Goal: Task Accomplishment & Management: Manage account settings

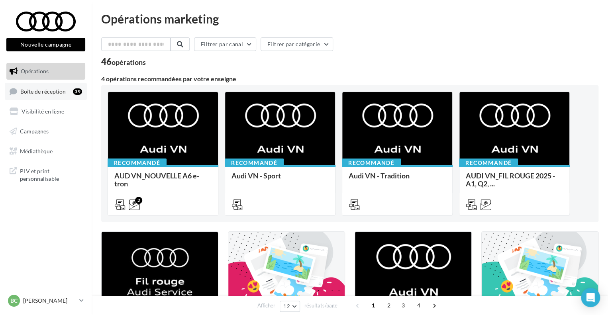
click at [32, 94] on span "Boîte de réception" at bounding box center [42, 91] width 45 height 7
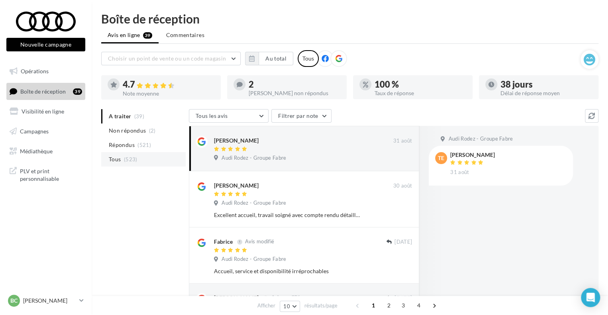
click at [153, 162] on li "Tous (523)" at bounding box center [143, 159] width 84 height 14
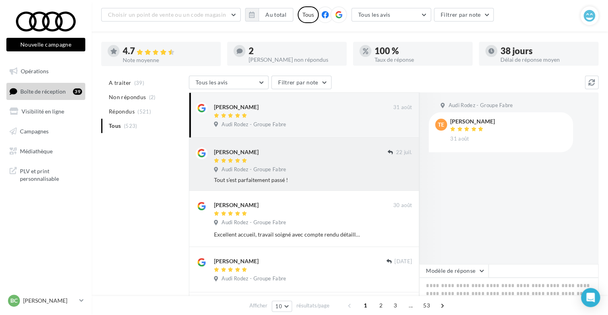
scroll to position [80, 0]
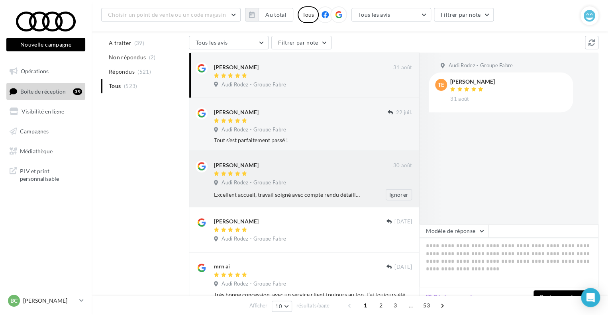
click at [312, 180] on div "Audi Rodez - Groupe Fabre" at bounding box center [313, 183] width 198 height 9
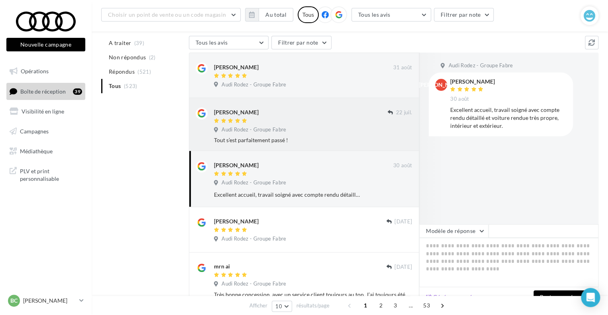
click at [284, 130] on span "Audi Rodez - Groupe Fabre" at bounding box center [253, 129] width 65 height 7
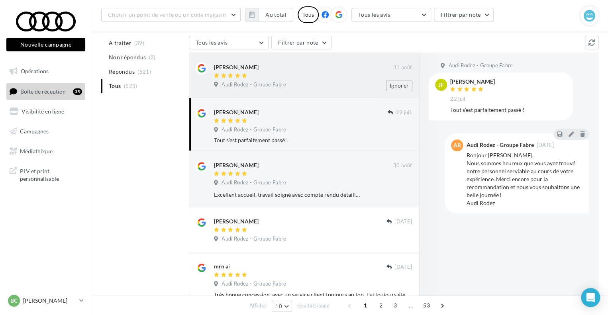
click at [281, 79] on div at bounding box center [303, 76] width 179 height 7
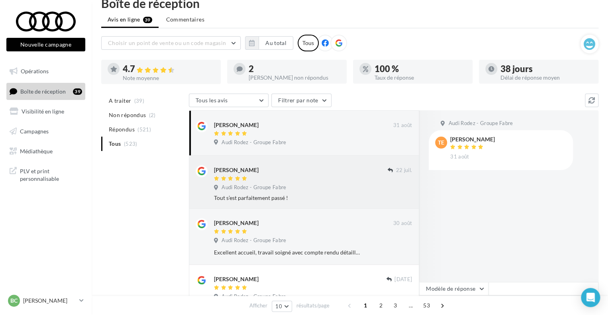
scroll to position [0, 0]
